Goal: Transaction & Acquisition: Purchase product/service

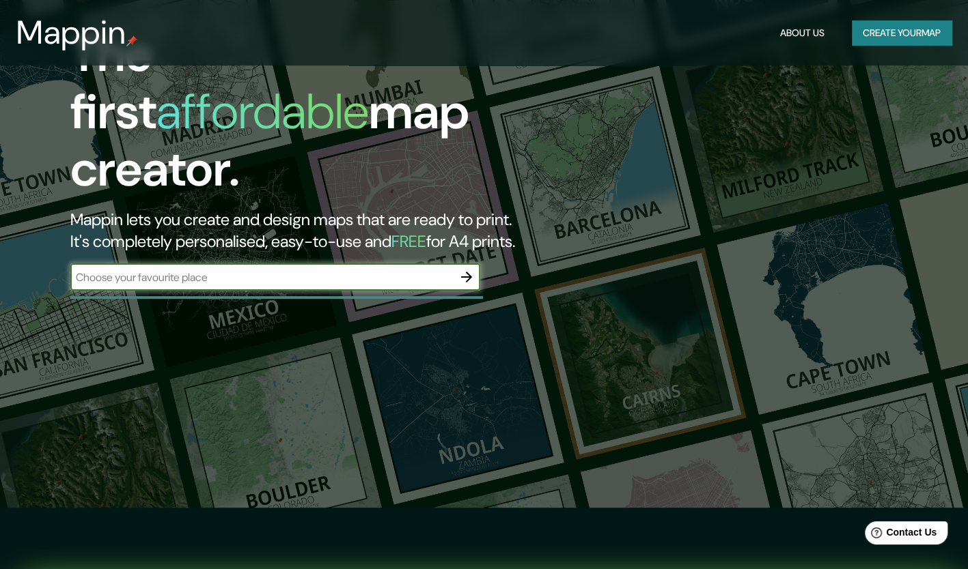
scroll to position [68, 0]
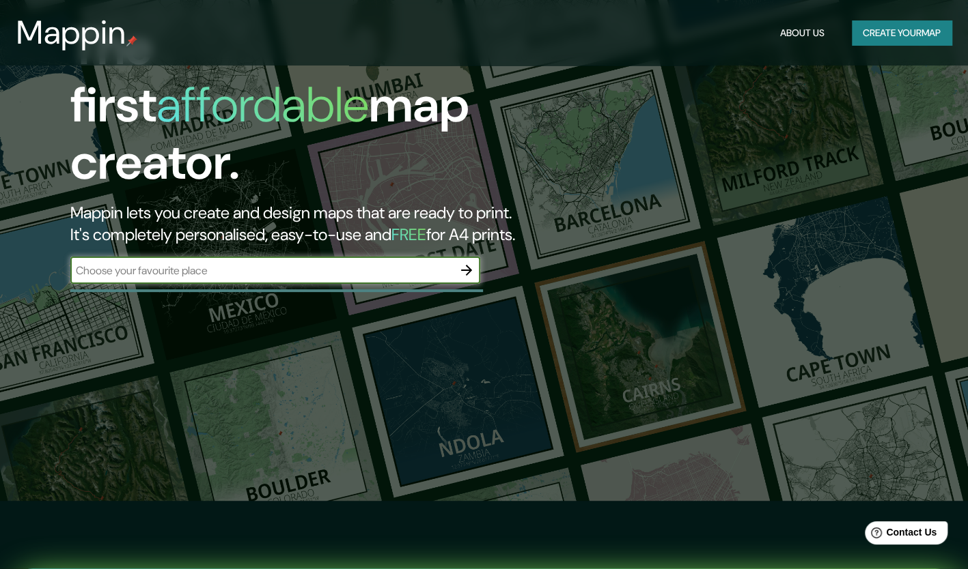
click at [401, 263] on input "text" at bounding box center [261, 271] width 382 height 16
type input "Chile"
click at [467, 262] on icon "button" at bounding box center [466, 270] width 16 height 16
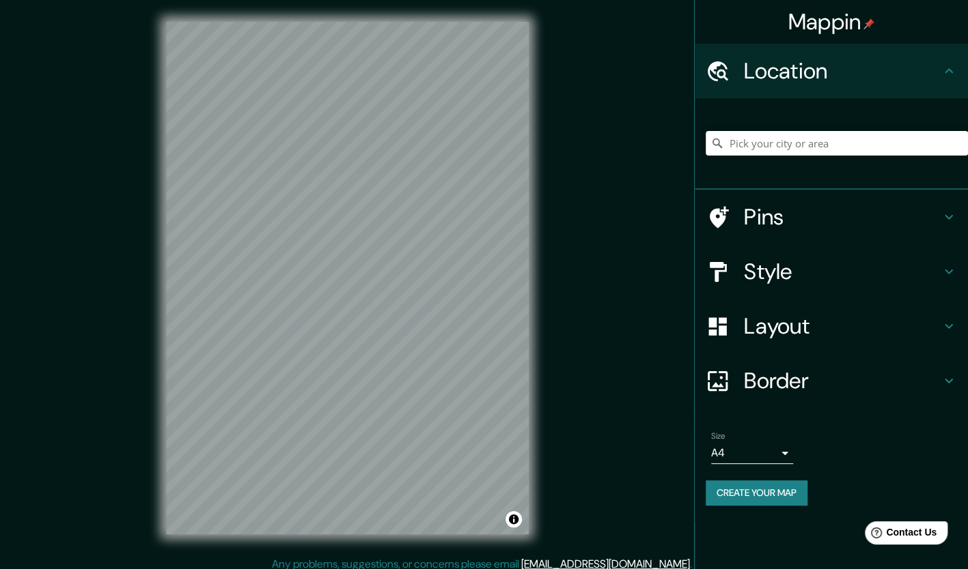
click at [813, 378] on h4 "Border" at bounding box center [842, 380] width 197 height 27
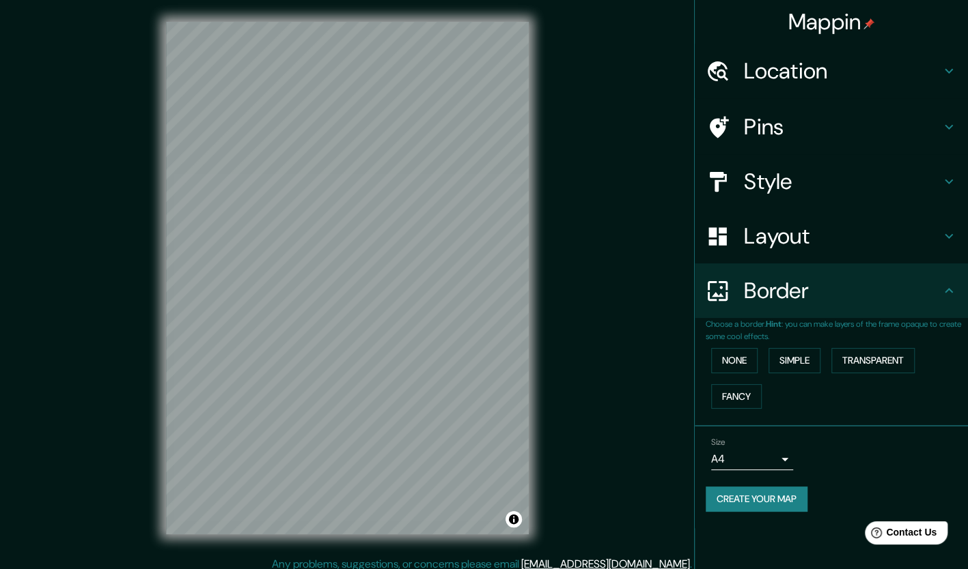
click at [784, 461] on body "Mappin Location Pins Style Layout Border Choose a border. Hint : you can make l…" at bounding box center [484, 284] width 968 height 569
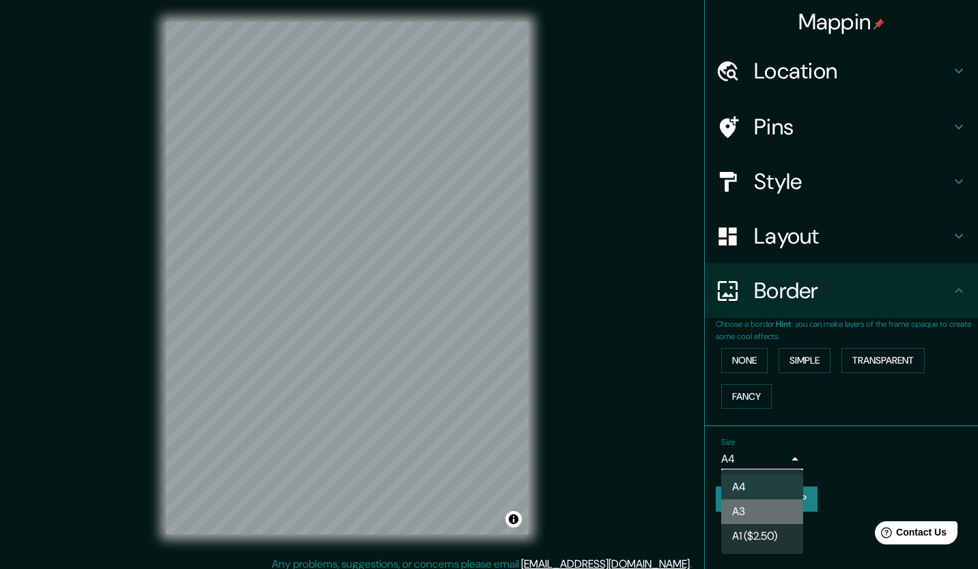
click at [781, 518] on li "A3" at bounding box center [762, 512] width 82 height 25
type input "a4"
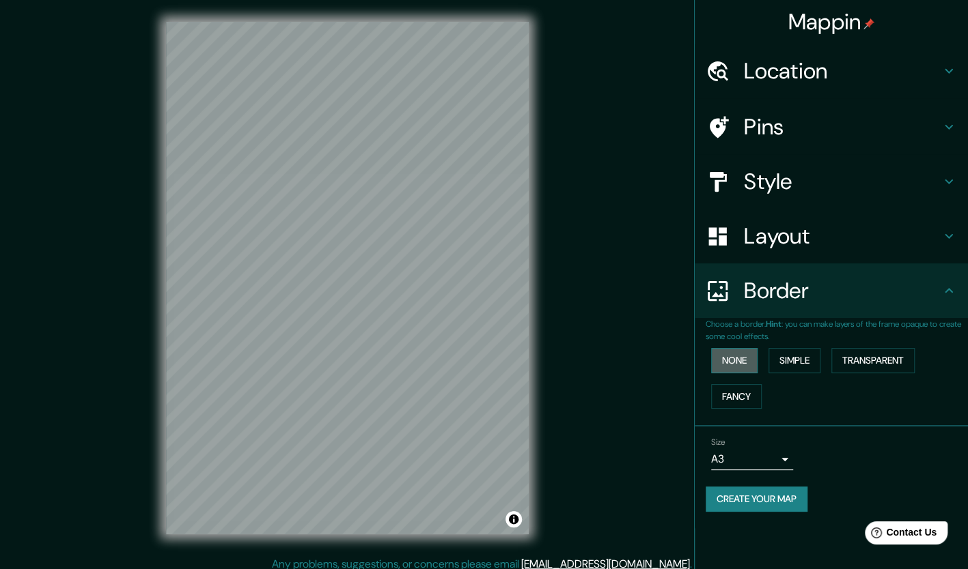
click at [735, 365] on button "None" at bounding box center [734, 360] width 46 height 25
click at [791, 365] on button "Simple" at bounding box center [794, 360] width 52 height 25
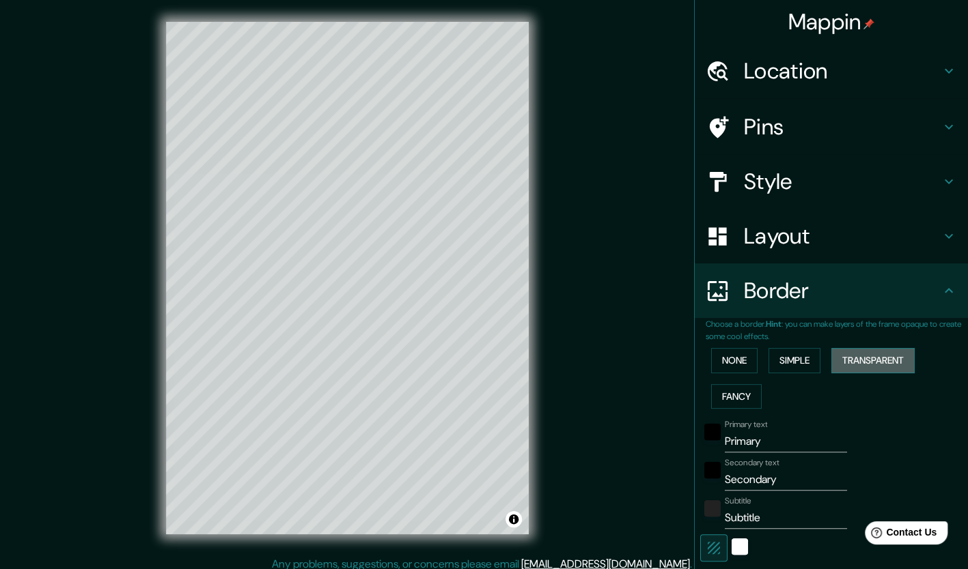
click at [846, 367] on button "Transparent" at bounding box center [872, 360] width 83 height 25
click at [742, 393] on button "Fancy" at bounding box center [736, 396] width 51 height 25
click at [718, 362] on button "None" at bounding box center [734, 360] width 46 height 25
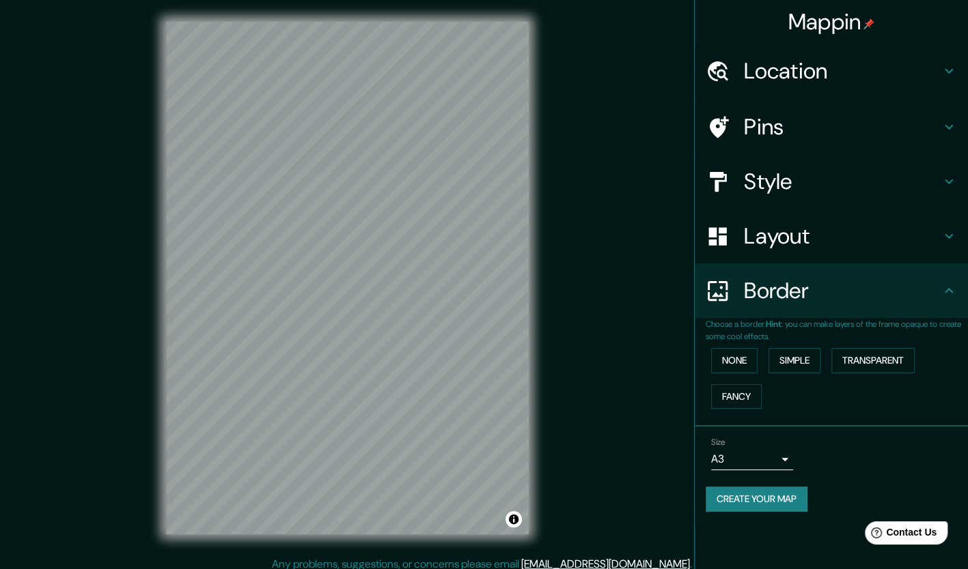
click at [751, 243] on h4 "Layout" at bounding box center [842, 236] width 197 height 27
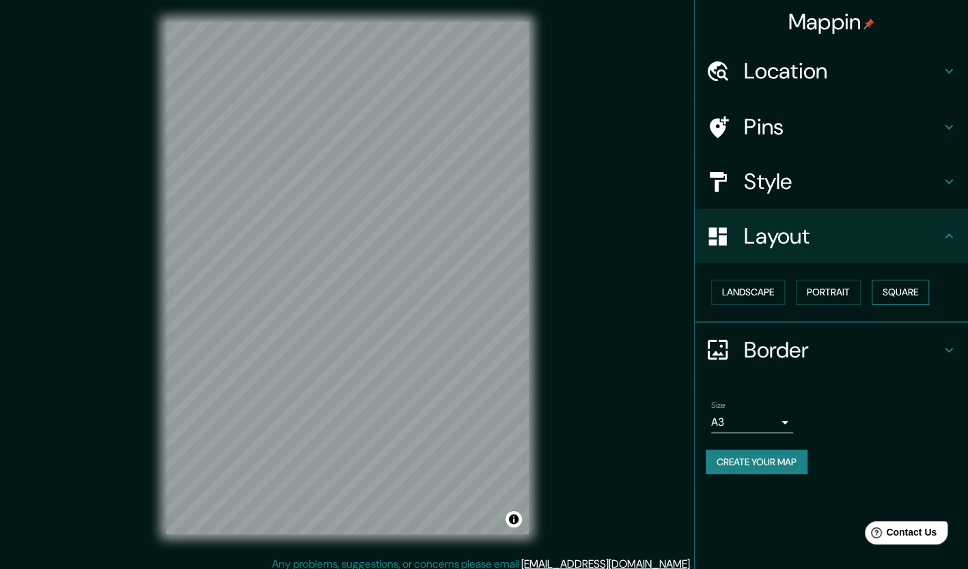
drag, startPoint x: 908, startPoint y: 277, endPoint x: 903, endPoint y: 287, distance: 11.0
click at [905, 284] on div "Landscape Portrait Square" at bounding box center [836, 292] width 262 height 36
click at [901, 287] on button "Square" at bounding box center [899, 292] width 57 height 25
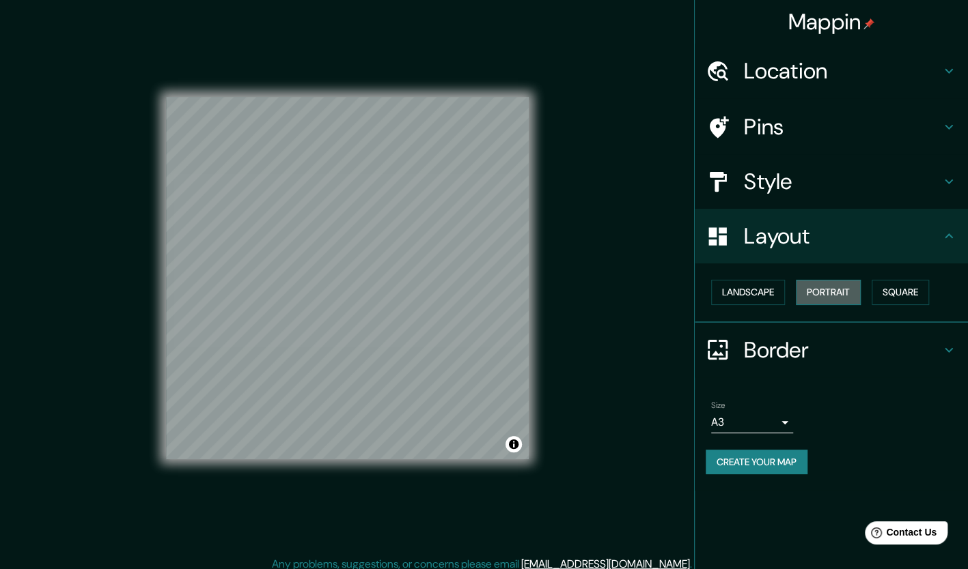
click at [841, 294] on button "Portrait" at bounding box center [827, 292] width 65 height 25
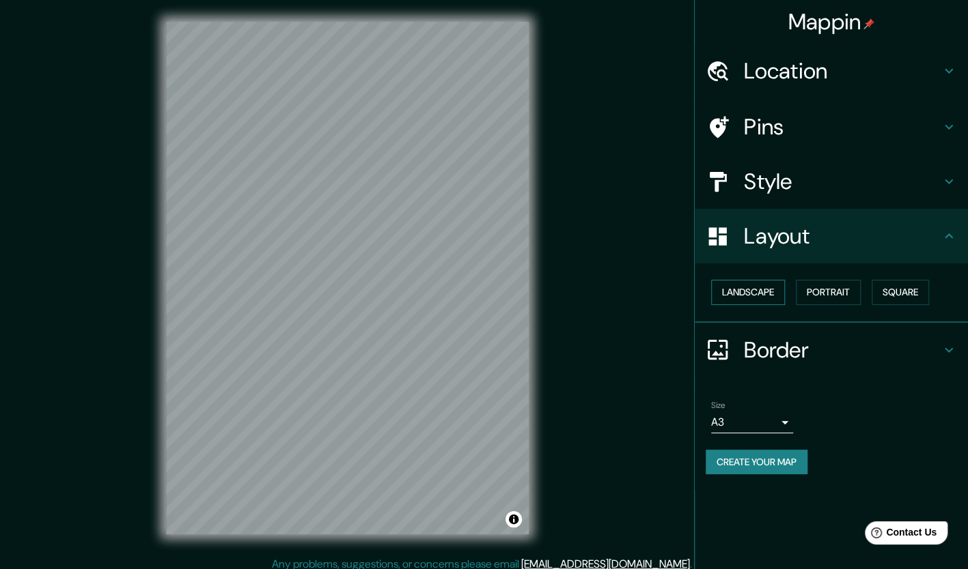
click at [765, 294] on button "Landscape" at bounding box center [748, 292] width 74 height 25
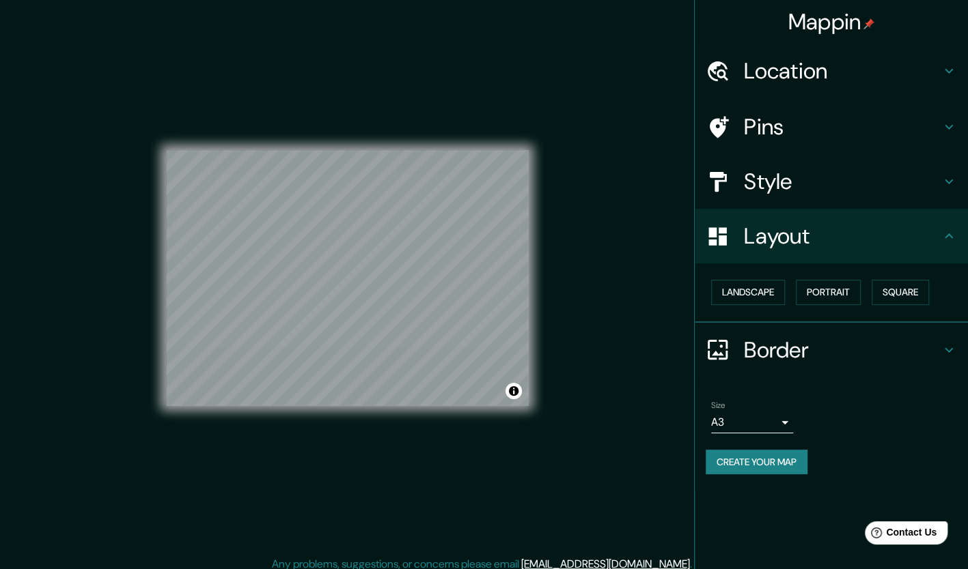
click at [806, 184] on h4 "Style" at bounding box center [842, 181] width 197 height 27
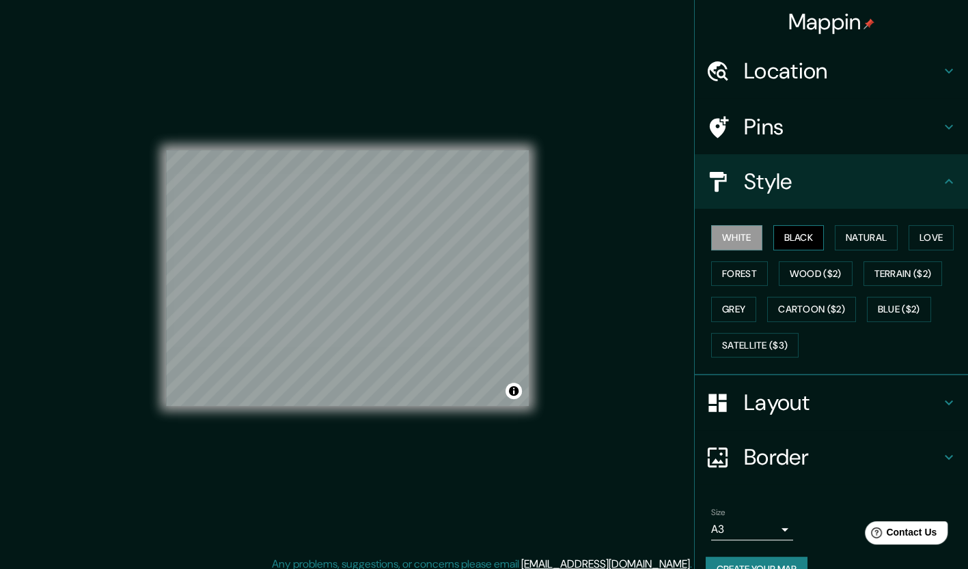
click at [795, 231] on button "Black" at bounding box center [798, 237] width 51 height 25
click at [843, 236] on button "Natural" at bounding box center [865, 237] width 63 height 25
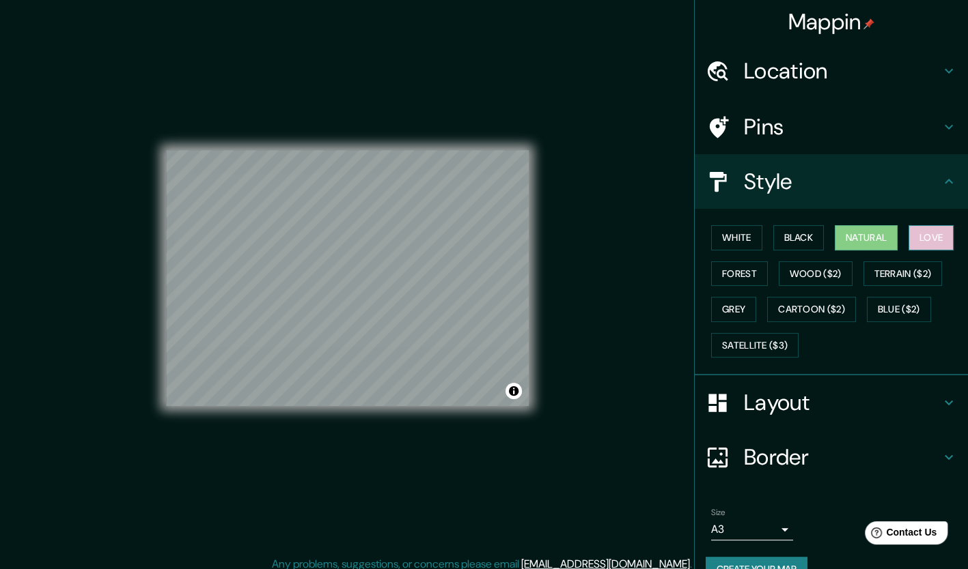
click at [918, 238] on button "Love" at bounding box center [930, 237] width 45 height 25
click at [738, 269] on button "Forest" at bounding box center [739, 274] width 57 height 25
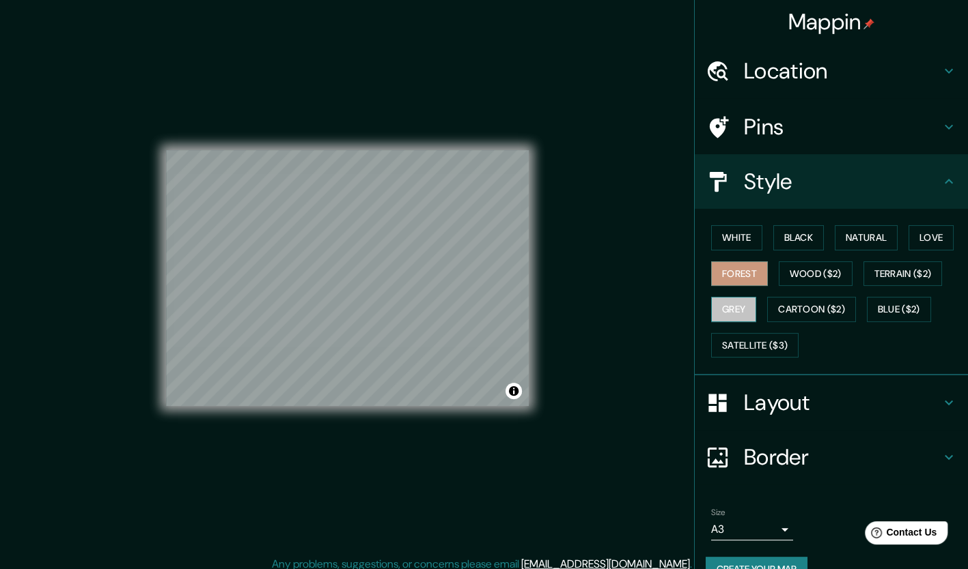
click at [727, 311] on button "Grey" at bounding box center [733, 309] width 45 height 25
click at [839, 234] on button "Natural" at bounding box center [865, 237] width 63 height 25
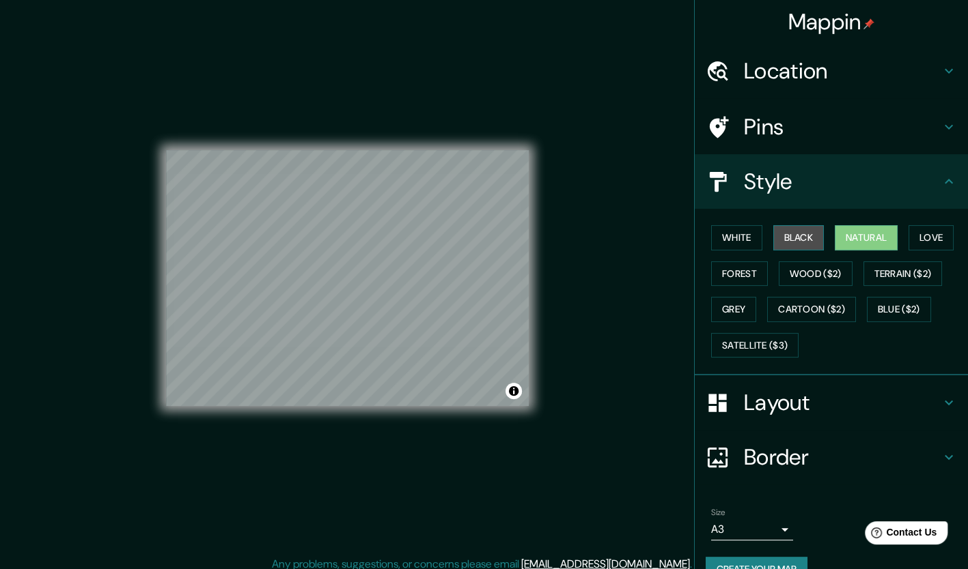
click at [804, 232] on button "Black" at bounding box center [798, 237] width 51 height 25
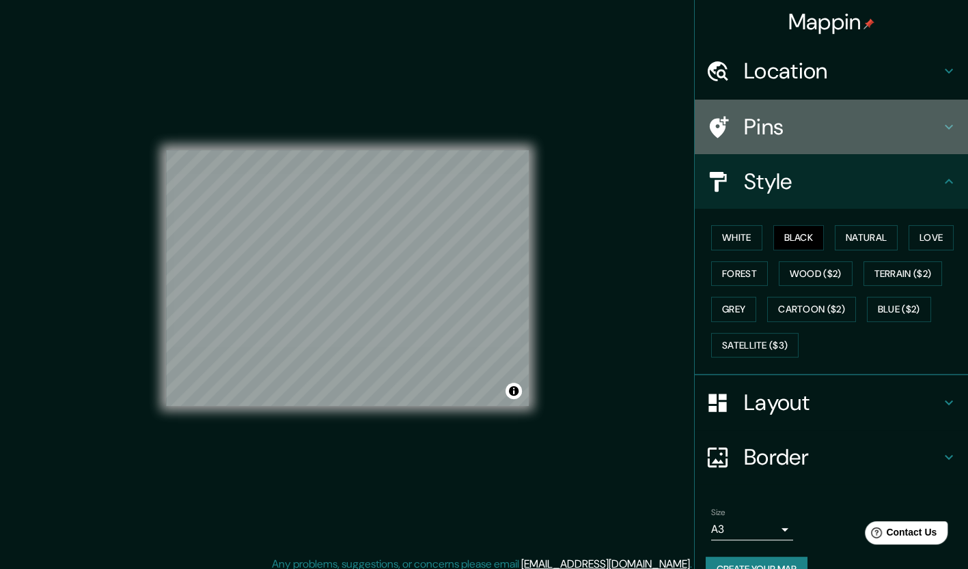
click at [751, 122] on h4 "Pins" at bounding box center [842, 126] width 197 height 27
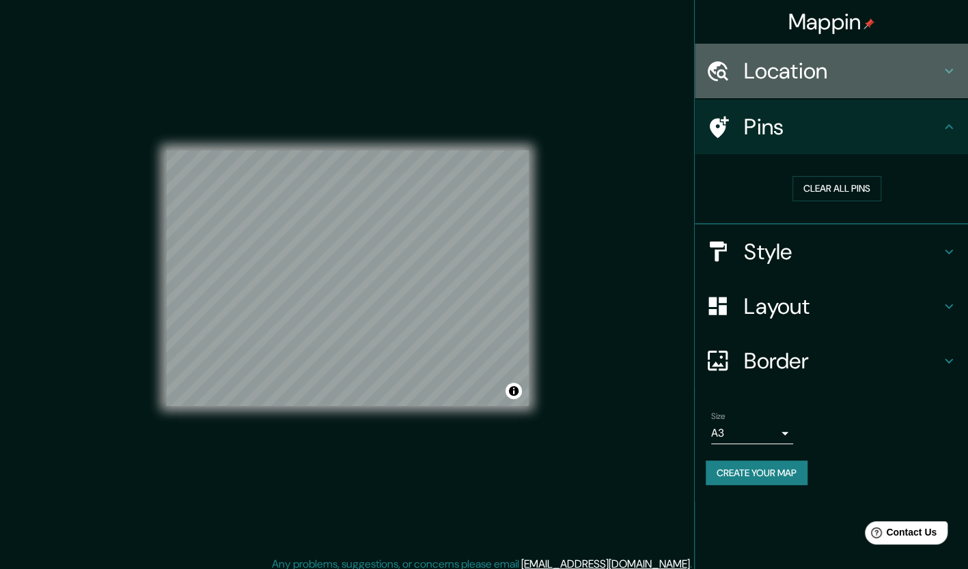
click at [808, 82] on h4 "Location" at bounding box center [842, 70] width 197 height 27
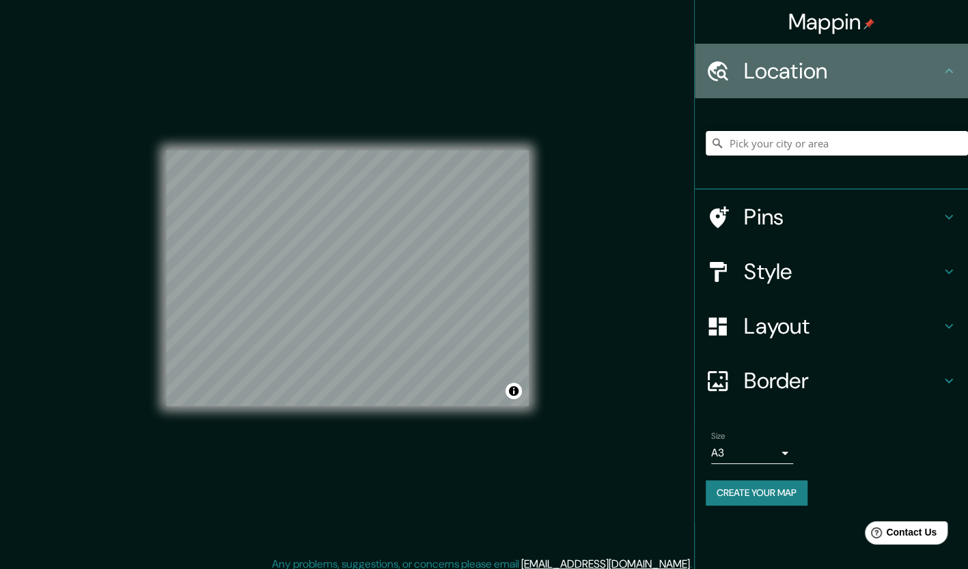
click at [800, 73] on h4 "Location" at bounding box center [842, 70] width 197 height 27
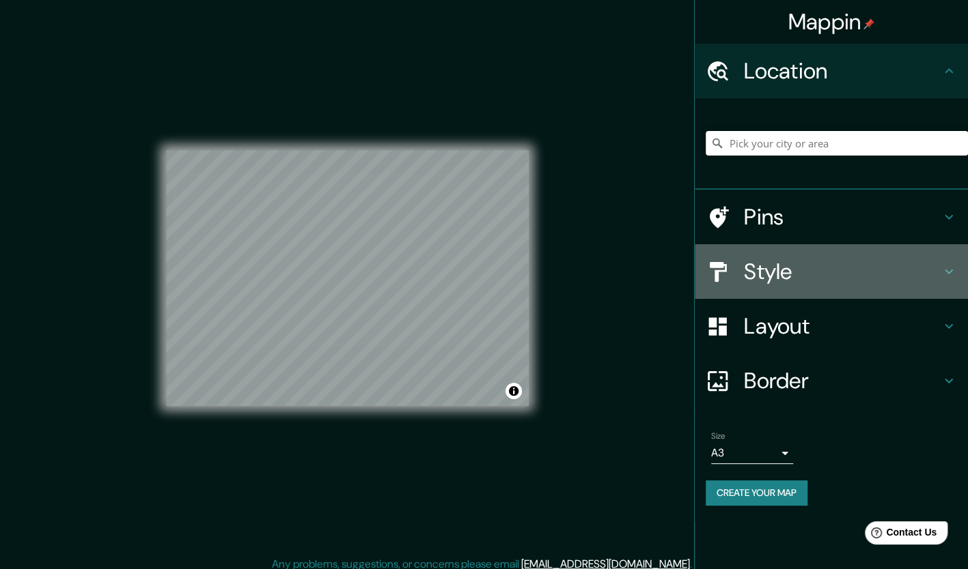
click at [797, 248] on div "Style" at bounding box center [830, 271] width 273 height 55
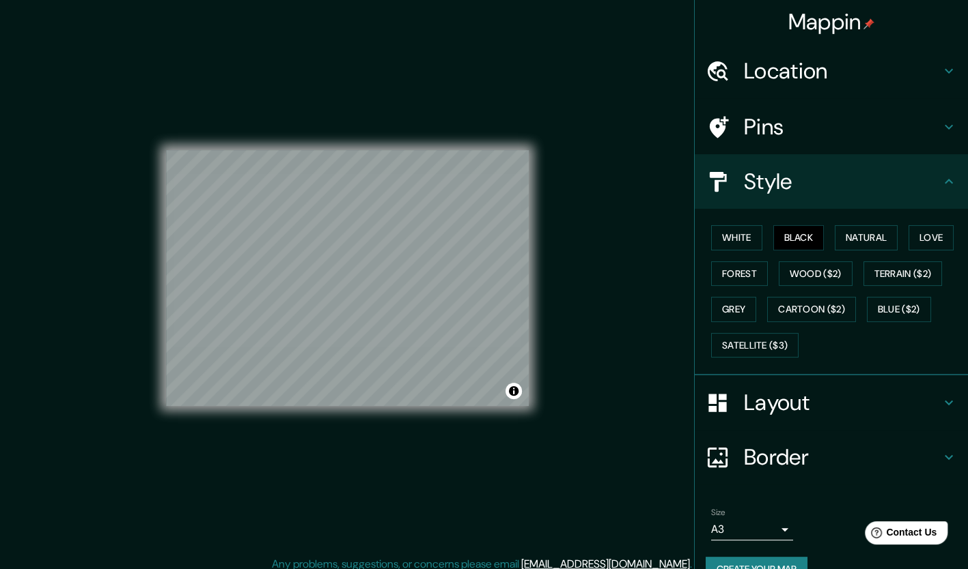
click at [757, 156] on div "Style" at bounding box center [830, 181] width 273 height 55
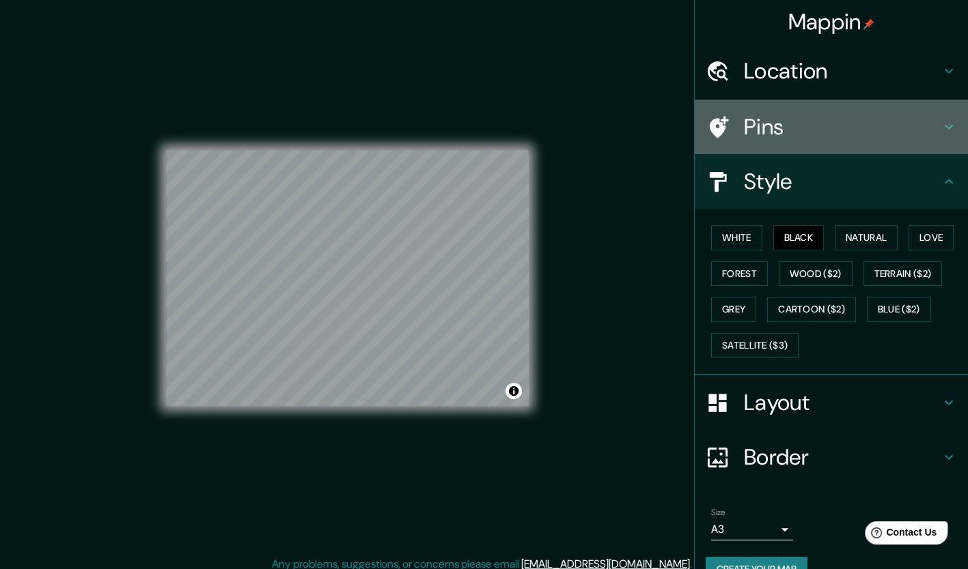
click at [752, 139] on h4 "Pins" at bounding box center [842, 126] width 197 height 27
